Goal: Task Accomplishment & Management: Manage account settings

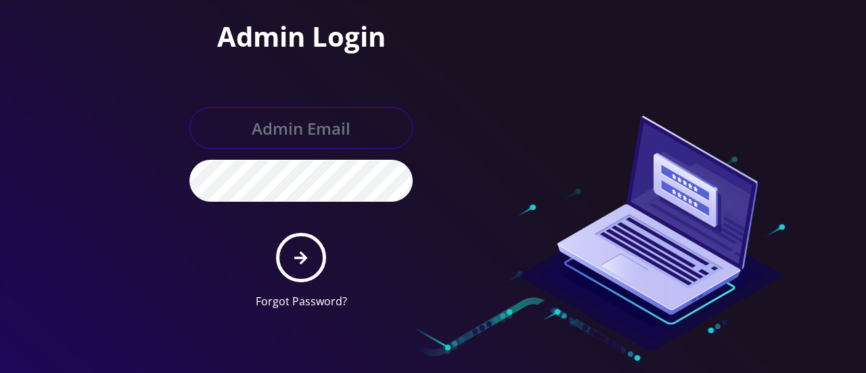
type input "gulraiz@gmail.com"
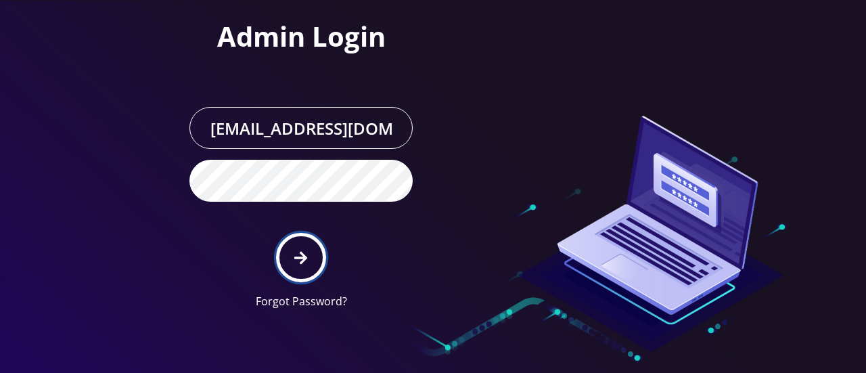
click at [306, 258] on icon "submit" at bounding box center [300, 257] width 13 height 15
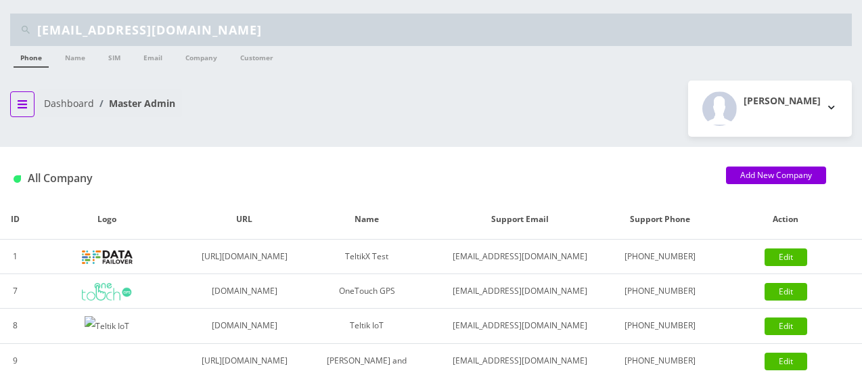
click at [28, 108] on button "breadcrumb" at bounding box center [22, 104] width 24 height 26
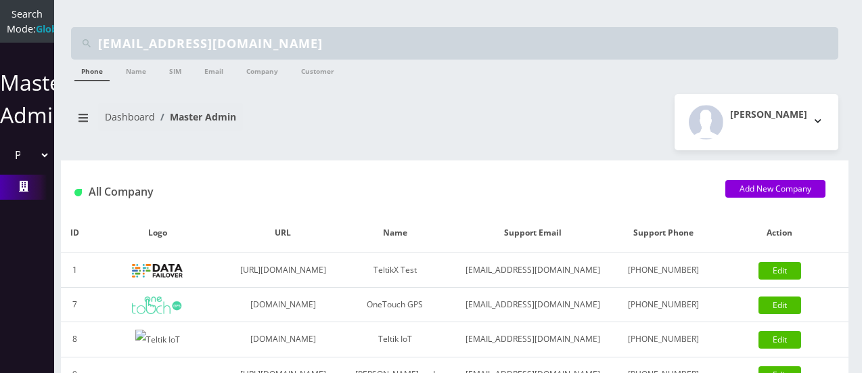
click at [43, 168] on select "Please select a Company TeltikX Test OneTouch GPS Teltik IoT Hale and Serrano P…" at bounding box center [27, 155] width 46 height 26
select select "1"
click at [4, 156] on select "Please select a Company TeltikX Test OneTouch GPS Teltik IoT Hale and Serrano P…" at bounding box center [27, 155] width 46 height 26
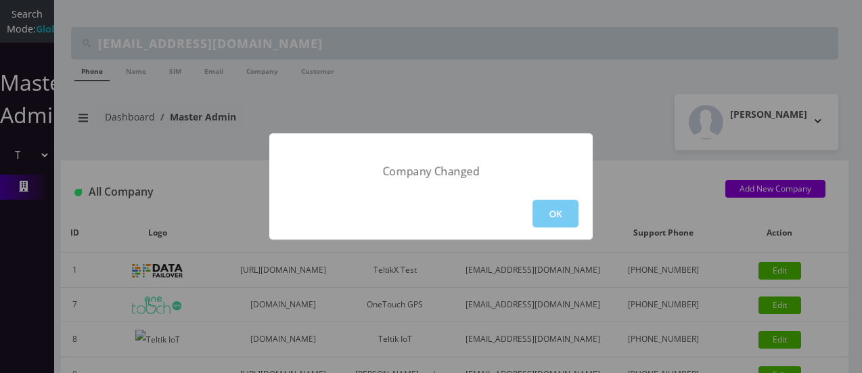
click at [546, 210] on button "OK" at bounding box center [555, 214] width 46 height 28
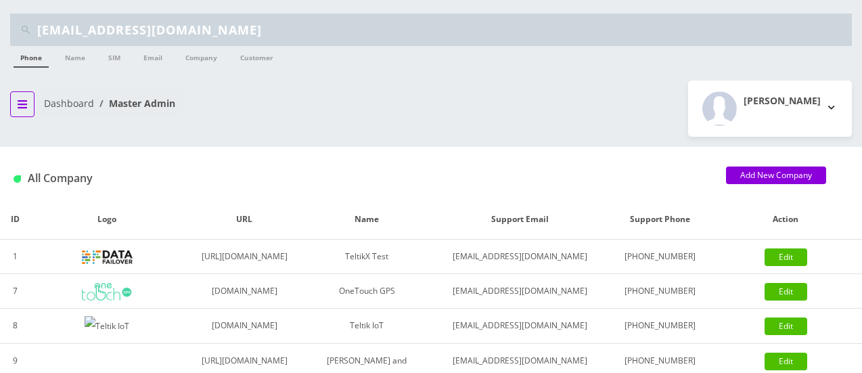
click at [22, 104] on icon "breadcrumb" at bounding box center [22, 104] width 9 height 11
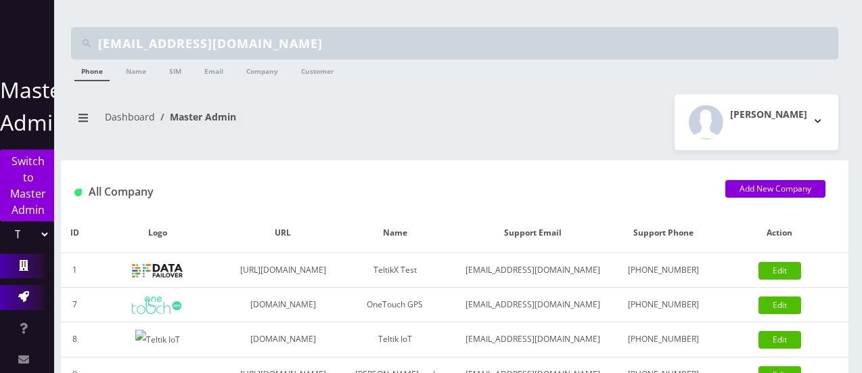
click at [19, 298] on icon at bounding box center [23, 296] width 11 height 11
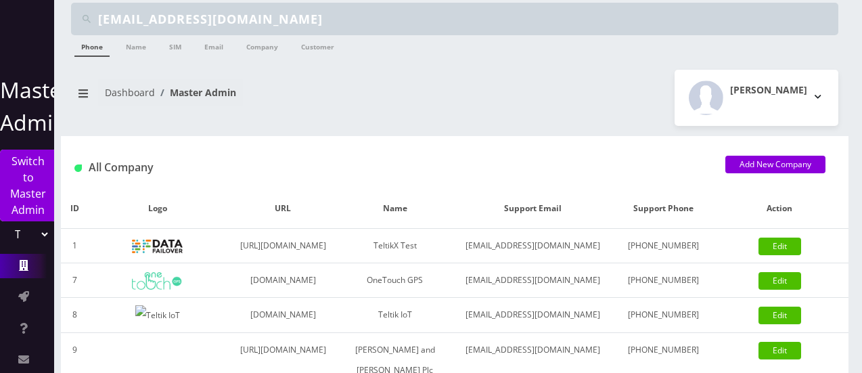
scroll to position [25, 0]
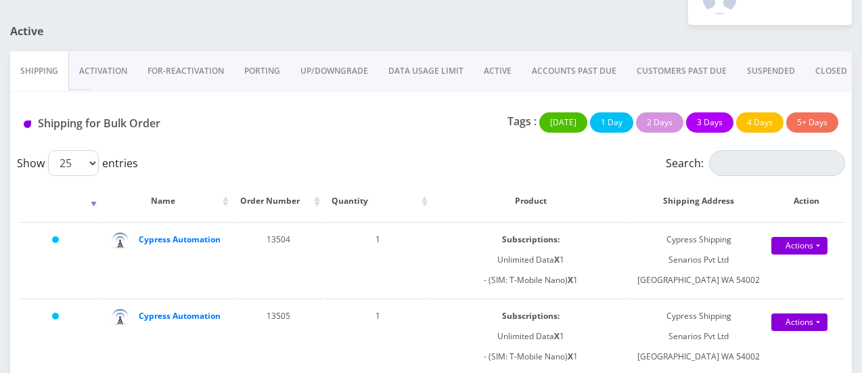
scroll to position [112, 0]
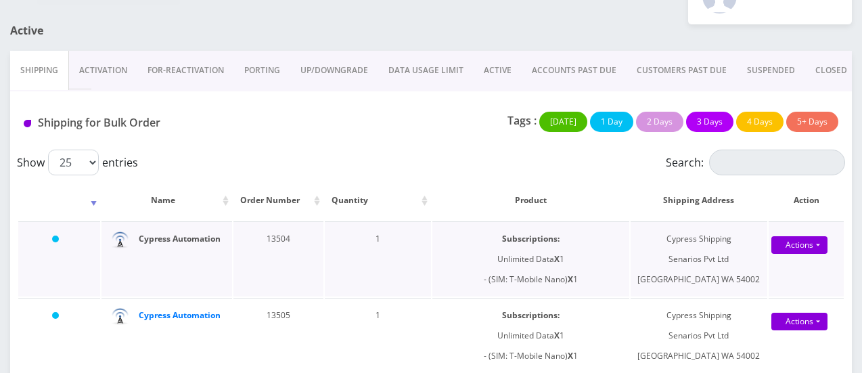
click at [149, 244] on strong "Cypress Automation" at bounding box center [180, 238] width 82 height 11
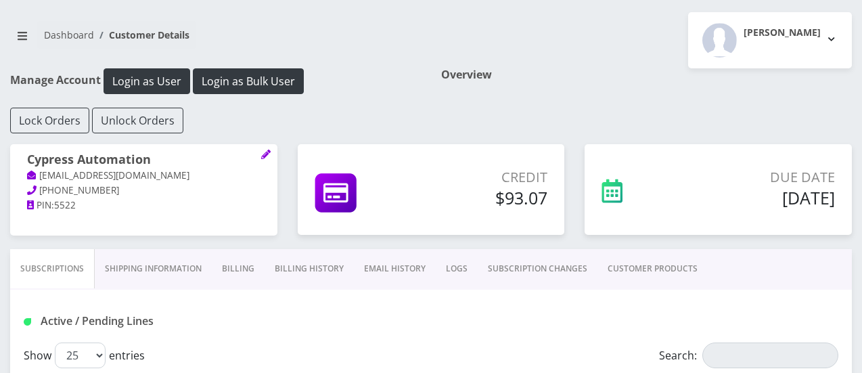
scroll to position [60, 0]
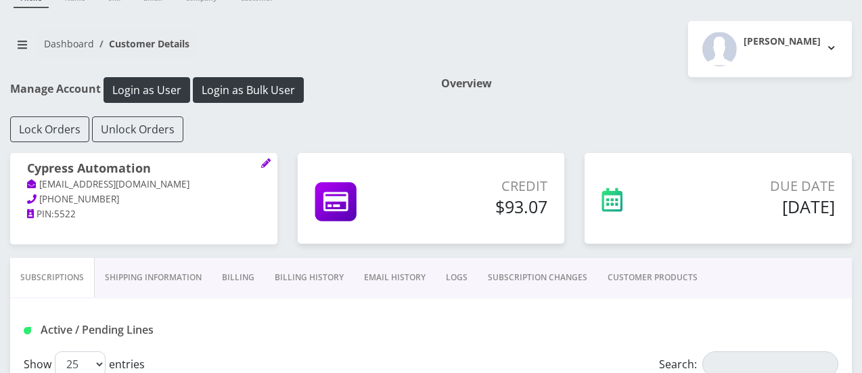
click at [241, 271] on link "Billing" at bounding box center [238, 277] width 53 height 39
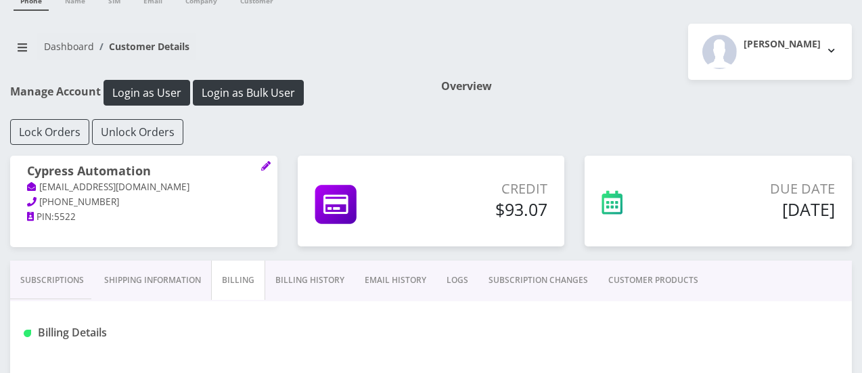
scroll to position [56, 0]
click at [318, 278] on link "Billing History" at bounding box center [309, 280] width 89 height 39
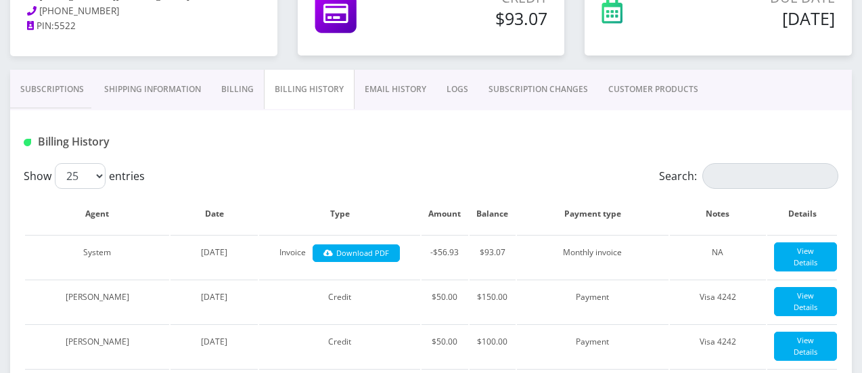
scroll to position [251, 0]
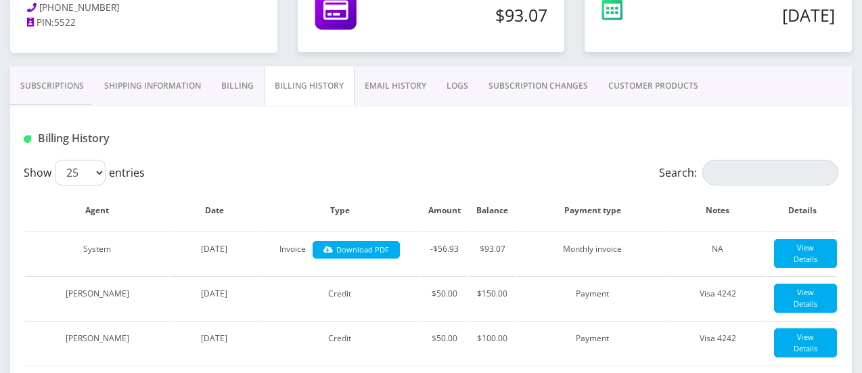
click at [368, 201] on th "Type" at bounding box center [339, 210] width 160 height 39
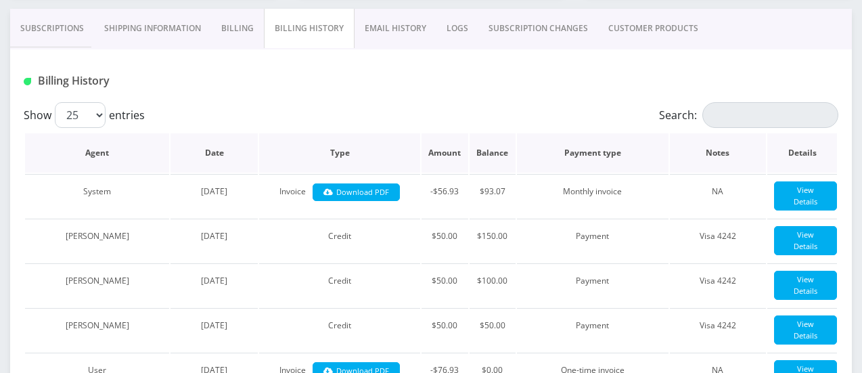
scroll to position [309, 0]
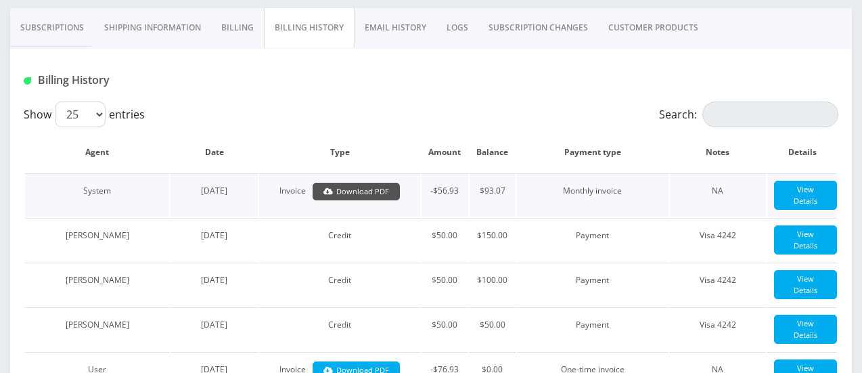
click at [365, 185] on link "Download PDF" at bounding box center [355, 192] width 87 height 18
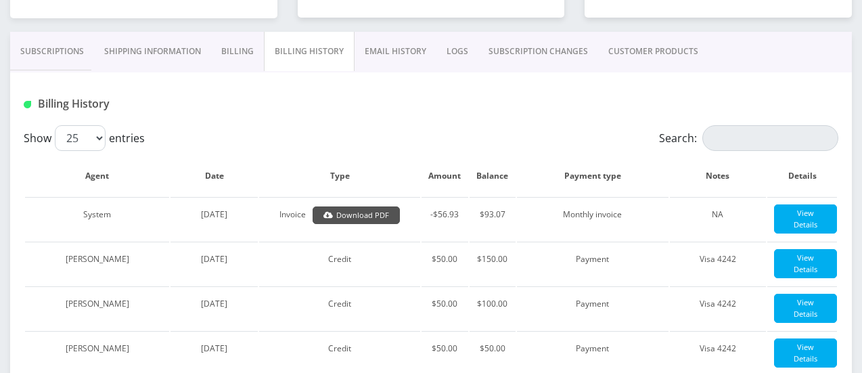
scroll to position [285, 0]
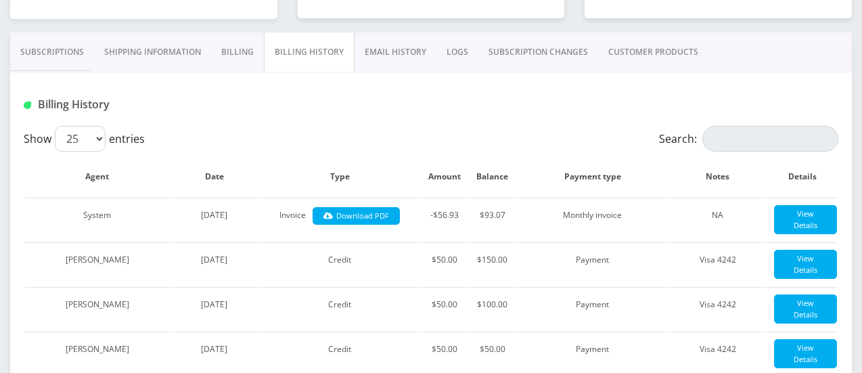
click at [395, 56] on link "EMAIL HISTORY" at bounding box center [395, 51] width 82 height 39
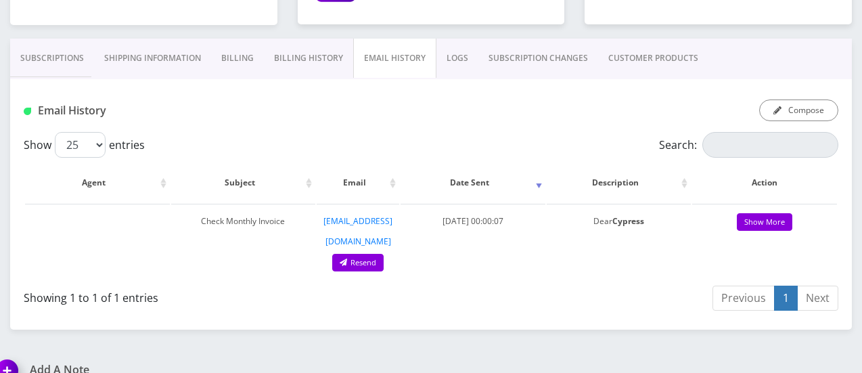
click at [456, 56] on link "LOGS" at bounding box center [457, 58] width 42 height 39
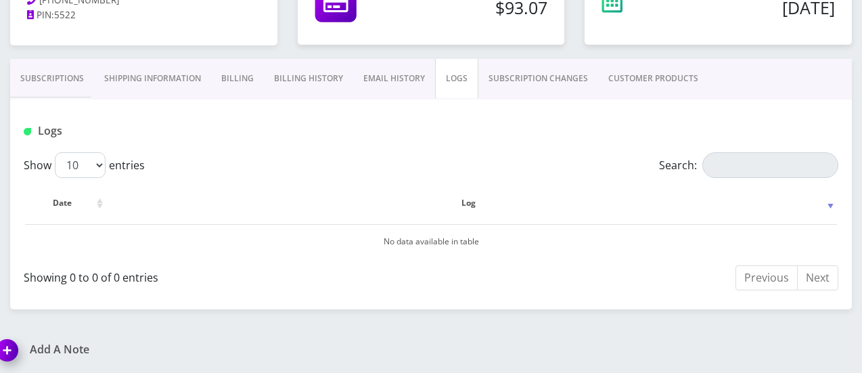
click at [501, 304] on div "Subscriptions Shipping Information Billing Billing History EMAIL HISTORY LOGS S…" at bounding box center [430, 184] width 841 height 250
click at [508, 72] on link "SUBSCRIPTION CHANGES" at bounding box center [538, 78] width 120 height 39
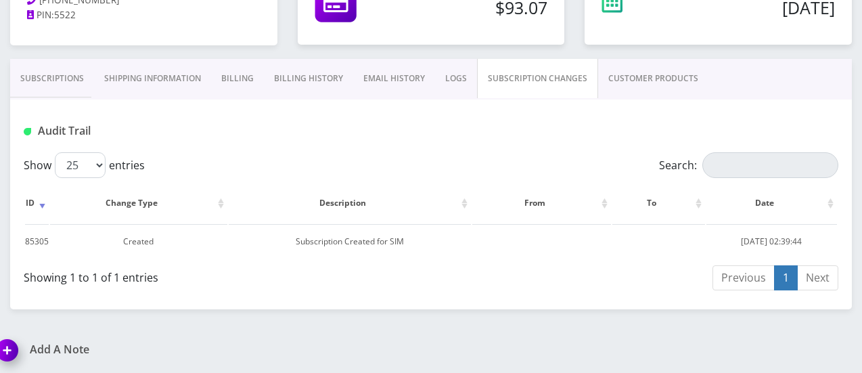
click at [68, 78] on link "Subscriptions" at bounding box center [52, 78] width 84 height 39
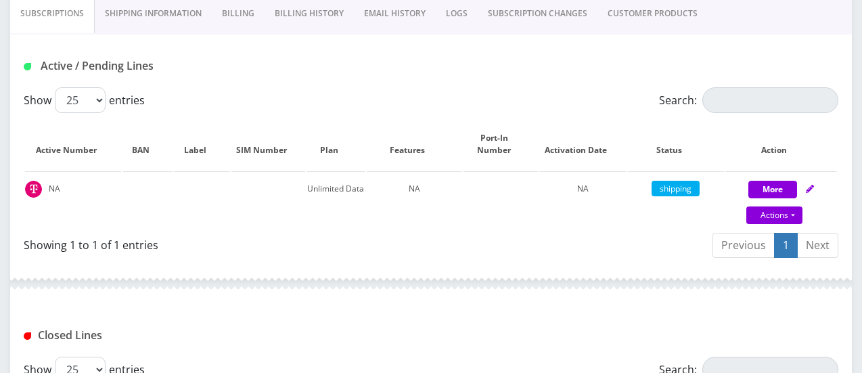
scroll to position [322, 0]
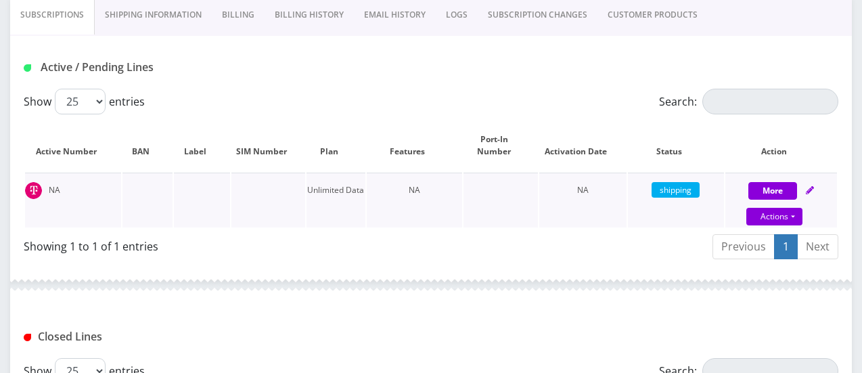
click at [311, 186] on td "Unlimited Data" at bounding box center [335, 199] width 58 height 55
click at [670, 185] on span "shipping" at bounding box center [675, 190] width 48 height 16
click at [758, 183] on button "More" at bounding box center [772, 191] width 49 height 18
select select "T-Mobile Nano"
select select "6"
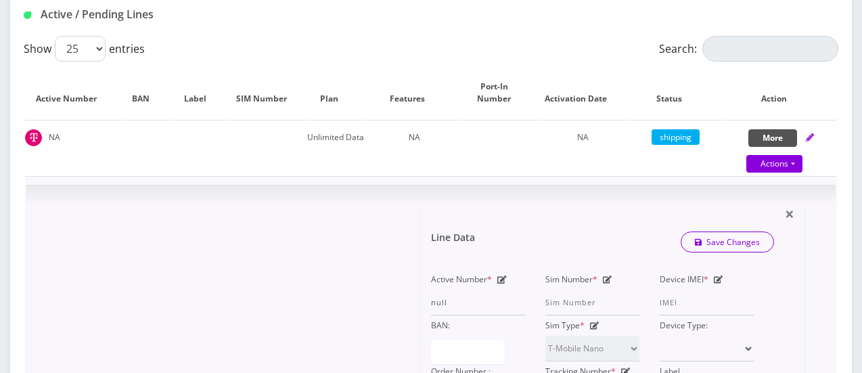
scroll to position [376, 0]
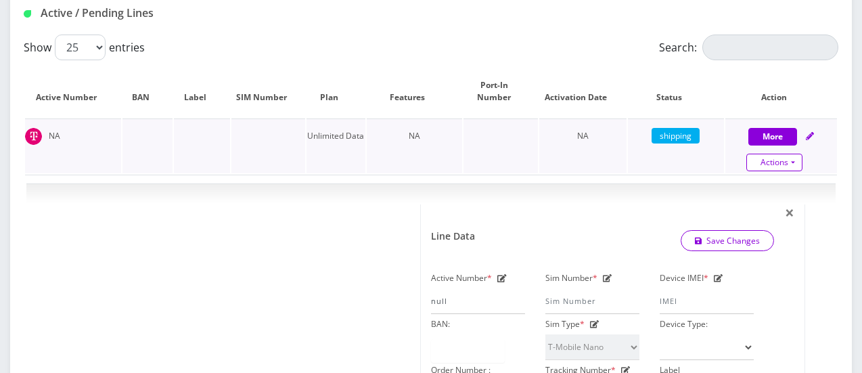
click at [765, 163] on link "Actions" at bounding box center [774, 163] width 56 height 18
select select "T-Mobile Nano"
select select "6"
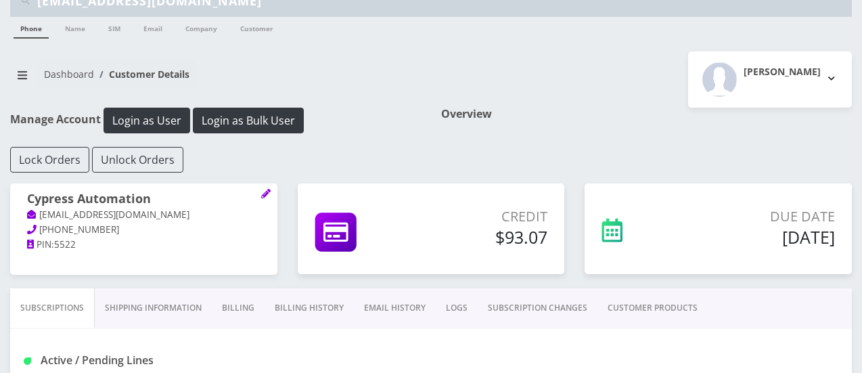
scroll to position [28, 0]
click at [21, 70] on icon "breadcrumb" at bounding box center [22, 75] width 9 height 11
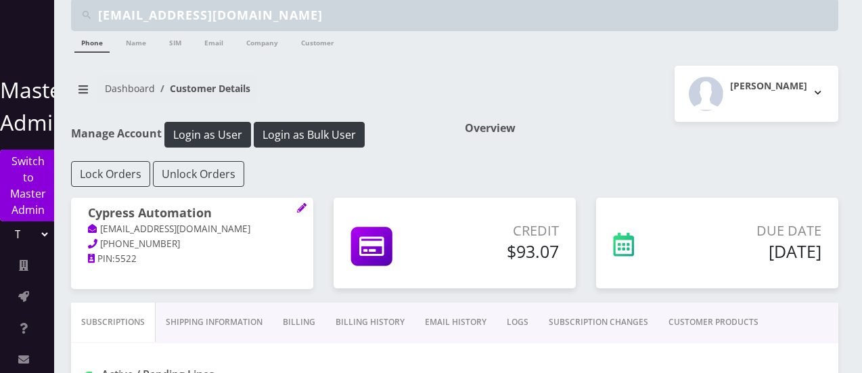
click at [112, 89] on link "Dashboard" at bounding box center [130, 88] width 50 height 13
click at [87, 90] on icon "breadcrumb" at bounding box center [82, 89] width 9 height 11
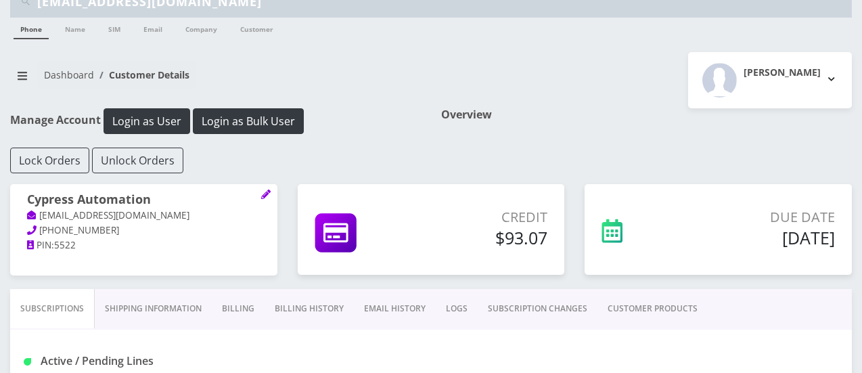
click at [66, 73] on link "Dashboard" at bounding box center [69, 74] width 50 height 13
